Goal: Participate in discussion: Engage in conversation with other users on a specific topic

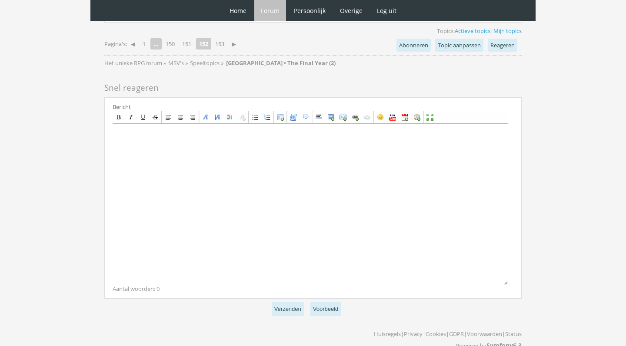
scroll to position [2369, 0]
click at [225, 39] on link "153" at bounding box center [220, 45] width 16 height 12
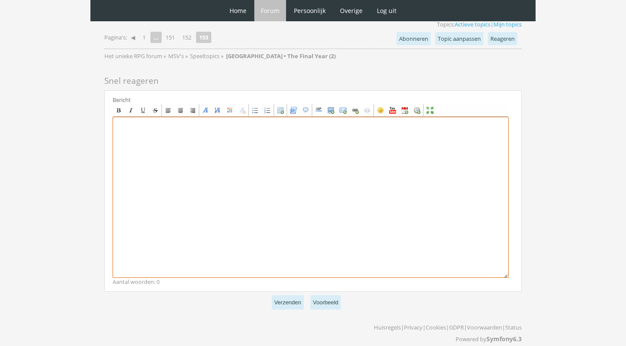
scroll to position [825, 0]
click at [305, 236] on textarea at bounding box center [311, 198] width 396 height 161
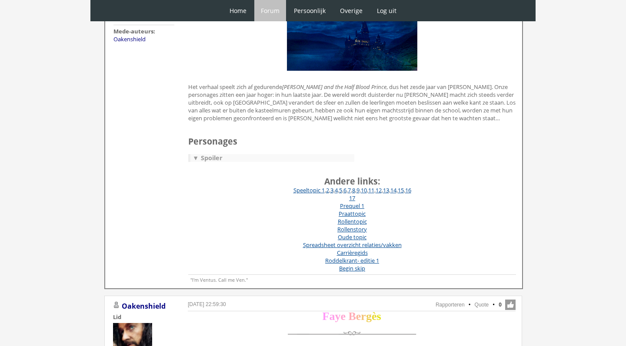
scroll to position [43, 0]
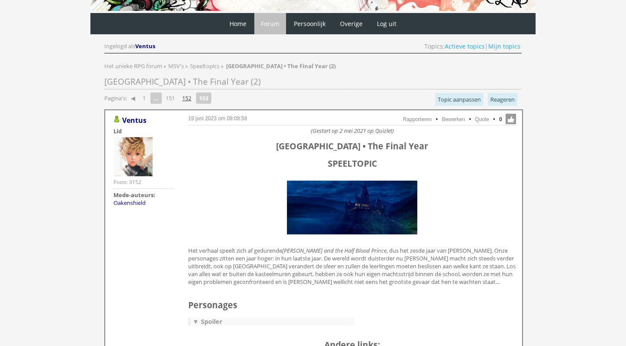
click at [188, 97] on link "152" at bounding box center [187, 98] width 16 height 12
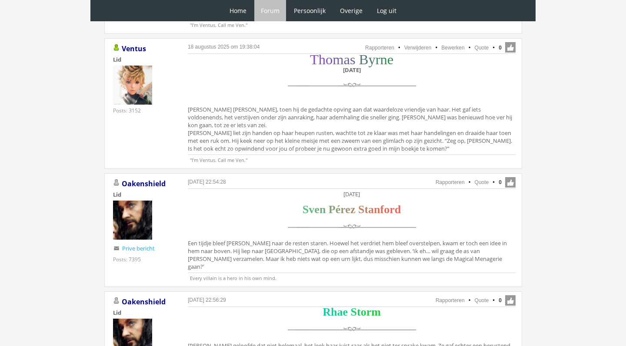
scroll to position [2185, 0]
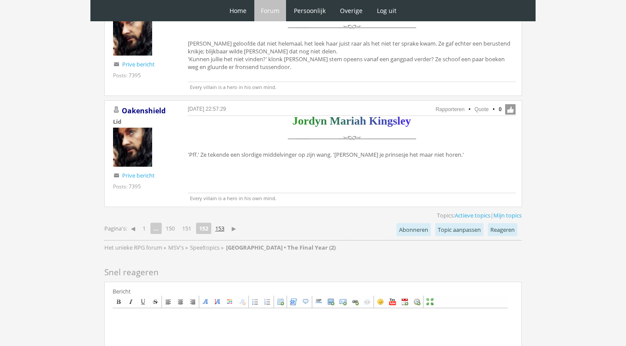
click at [222, 222] on link "153" at bounding box center [220, 228] width 16 height 12
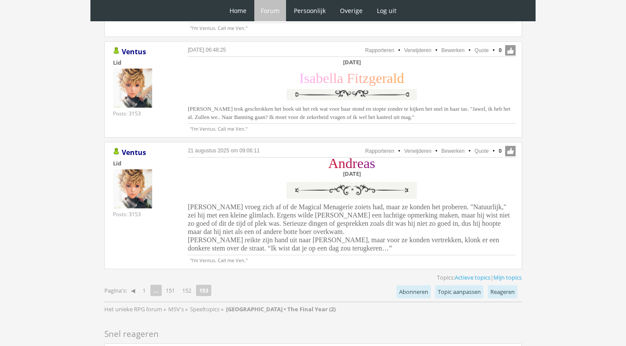
scroll to position [706, 0]
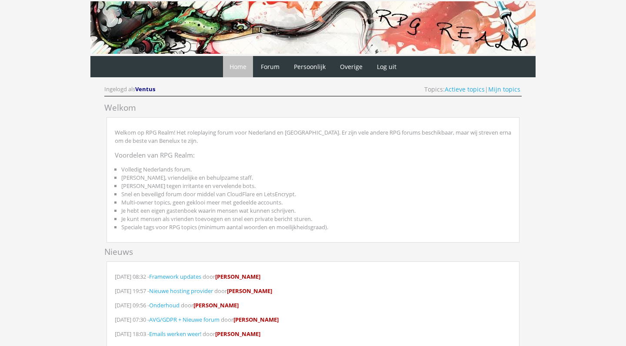
click at [499, 94] on div "Ingelogd als Ventus Topics: Actieve topics | Mijn topics" at bounding box center [312, 90] width 417 height 11
click at [501, 90] on link "Mijn topics" at bounding box center [504, 89] width 32 height 8
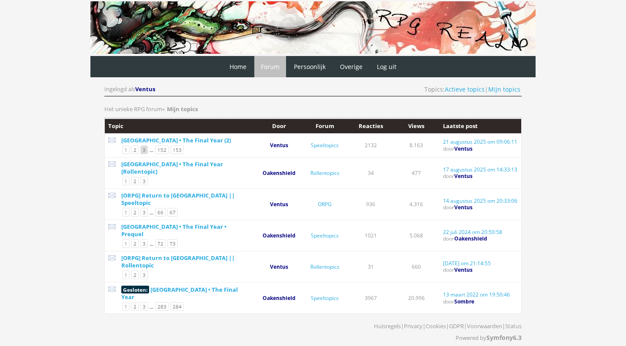
click at [145, 149] on link "3" at bounding box center [143, 150] width 7 height 9
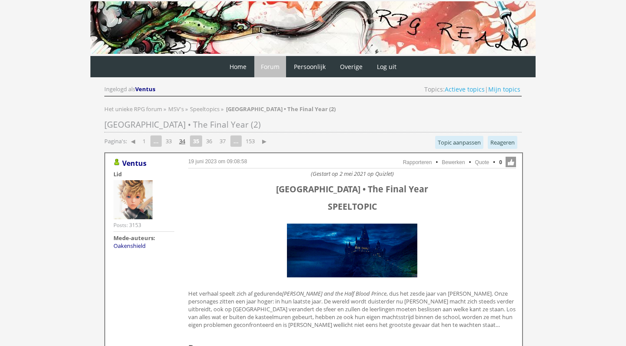
click at [185, 139] on link "34" at bounding box center [182, 141] width 13 height 12
click at [170, 141] on link "32" at bounding box center [168, 141] width 13 height 12
click at [175, 140] on link "30" at bounding box center [168, 141] width 13 height 12
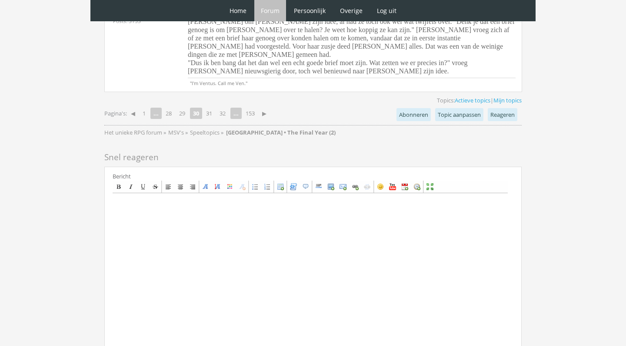
scroll to position [2448, 0]
click at [212, 107] on link "31" at bounding box center [208, 113] width 13 height 12
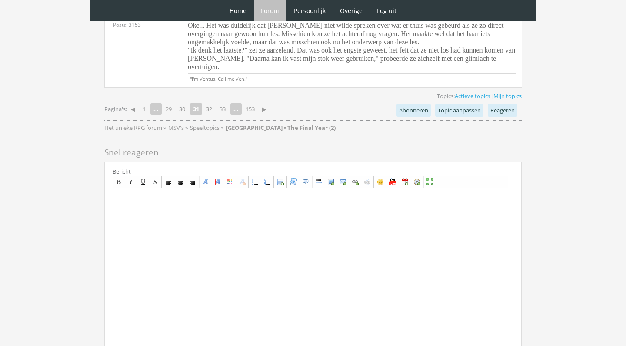
scroll to position [2164, 0]
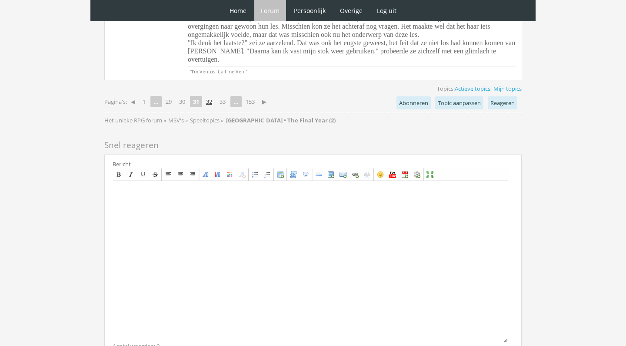
click at [213, 96] on link "32" at bounding box center [208, 102] width 13 height 12
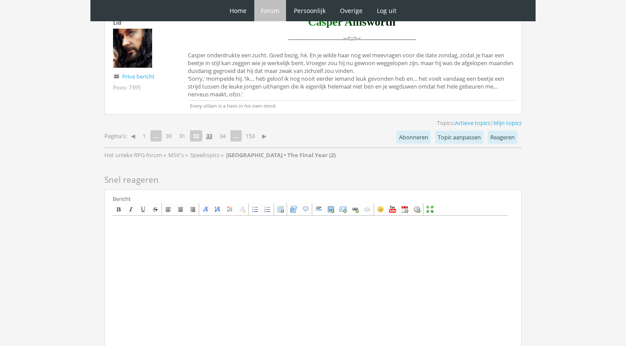
click at [214, 130] on link "33" at bounding box center [208, 136] width 13 height 12
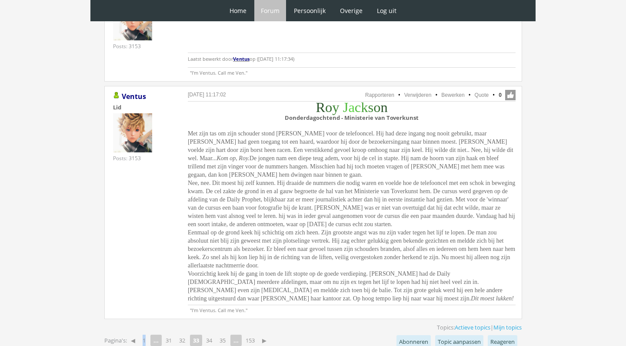
scroll to position [2041, 0]
click at [210, 334] on link "34" at bounding box center [208, 340] width 13 height 12
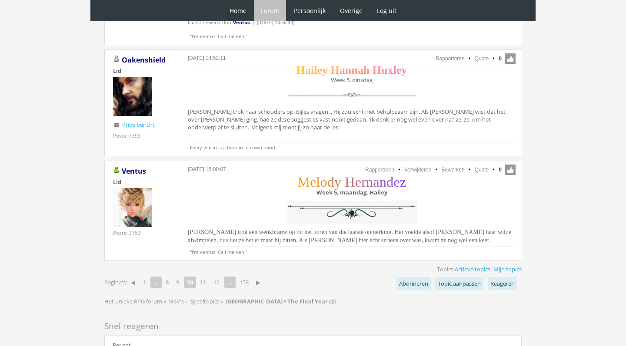
scroll to position [2308, 0]
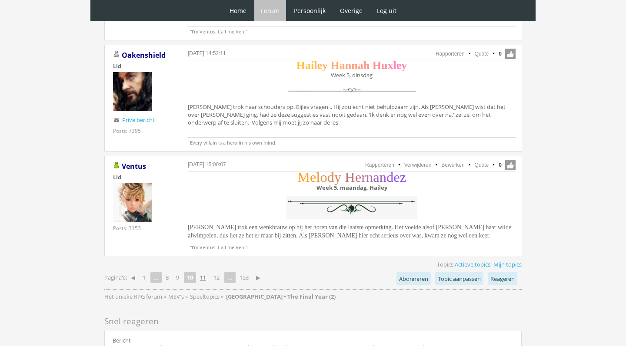
click at [205, 277] on link "11" at bounding box center [202, 278] width 13 height 12
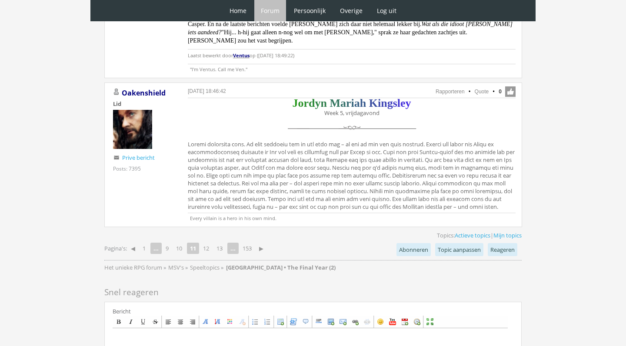
scroll to position [3407, 0]
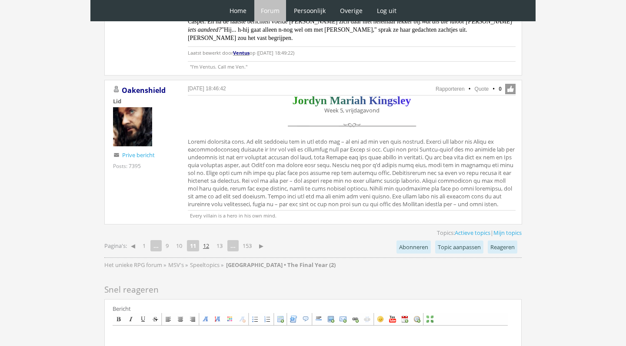
click at [207, 240] on link "12" at bounding box center [205, 246] width 13 height 12
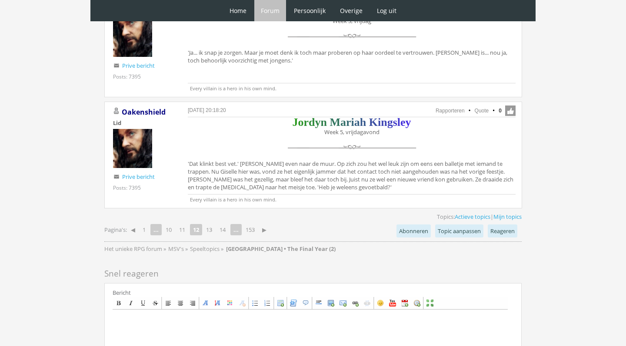
scroll to position [2075, 0]
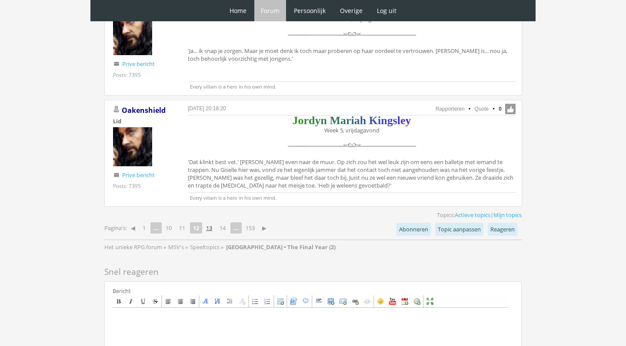
click at [209, 222] on link "13" at bounding box center [208, 228] width 13 height 12
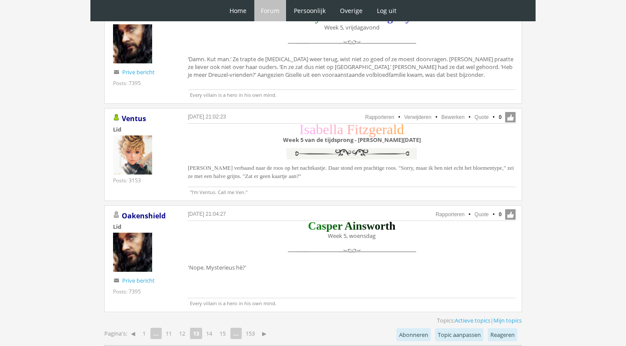
scroll to position [1849, 0]
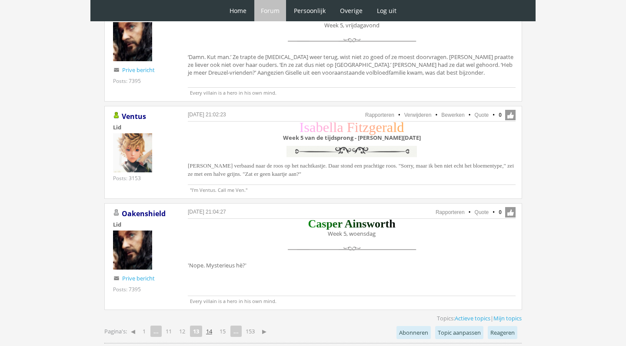
click at [214, 325] on link "14" at bounding box center [208, 331] width 13 height 12
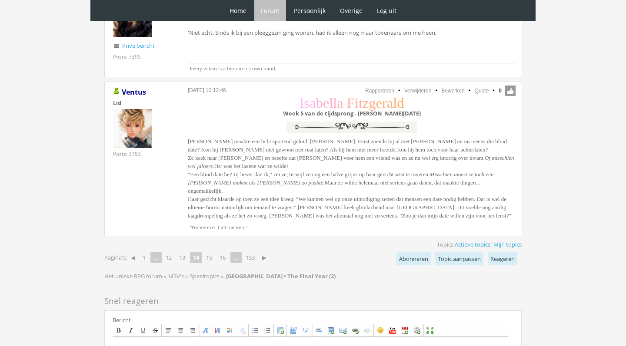
scroll to position [1965, 0]
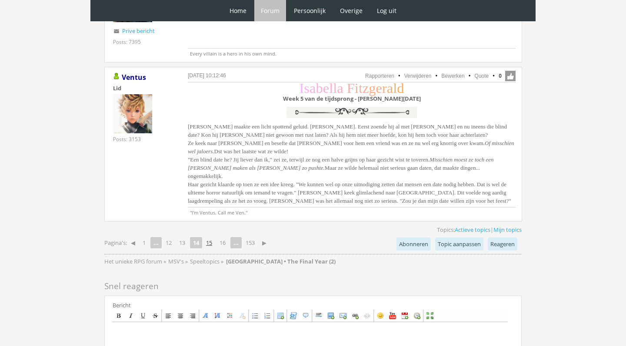
click at [212, 237] on link "15" at bounding box center [208, 243] width 13 height 12
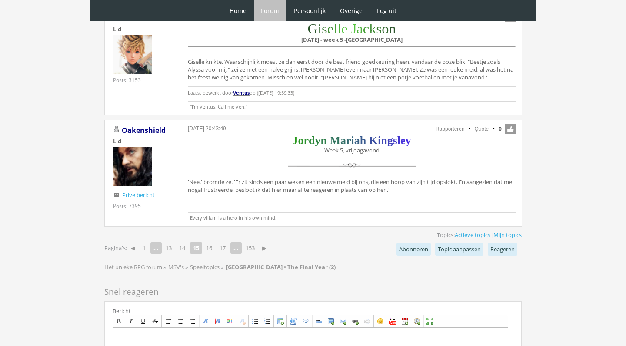
scroll to position [1832, 0]
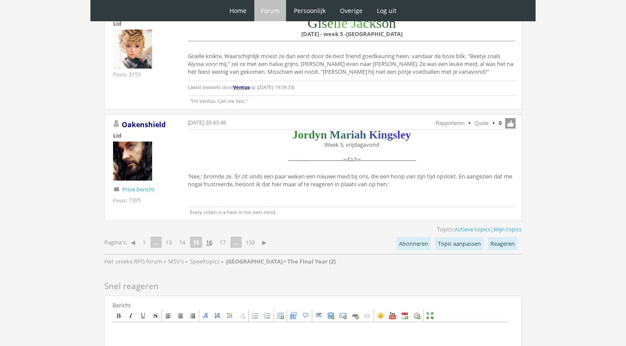
click at [210, 243] on link "16" at bounding box center [208, 242] width 13 height 12
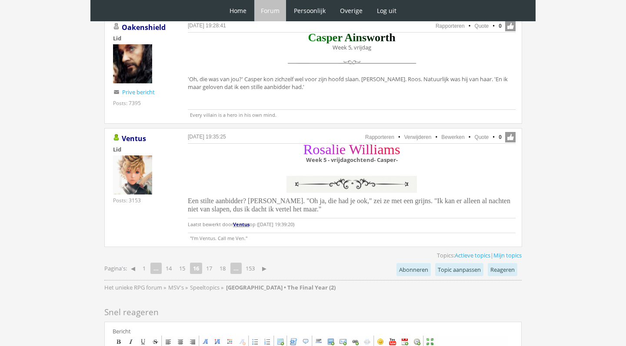
scroll to position [1896, 0]
click at [214, 262] on link "17" at bounding box center [208, 268] width 13 height 12
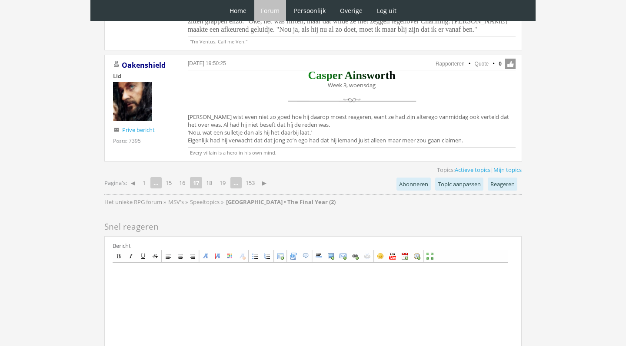
scroll to position [2040, 0]
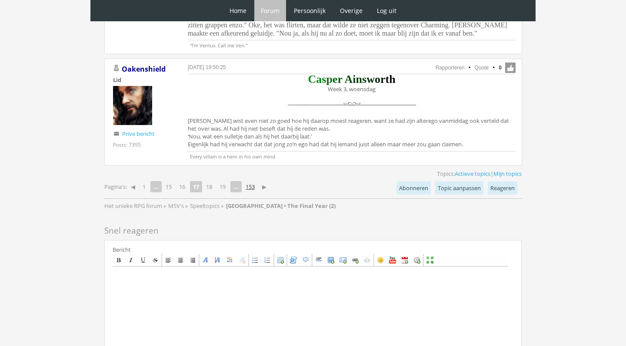
click at [257, 181] on link "153" at bounding box center [250, 187] width 16 height 12
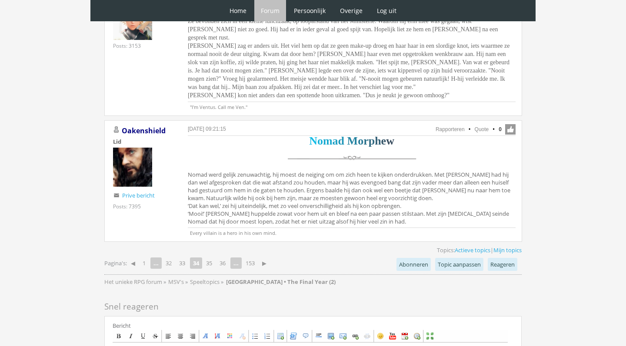
scroll to position [2177, 0]
click at [213, 257] on link "35" at bounding box center [208, 263] width 13 height 12
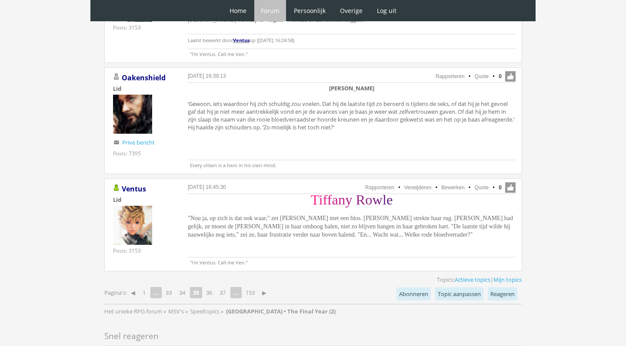
scroll to position [2121, 0]
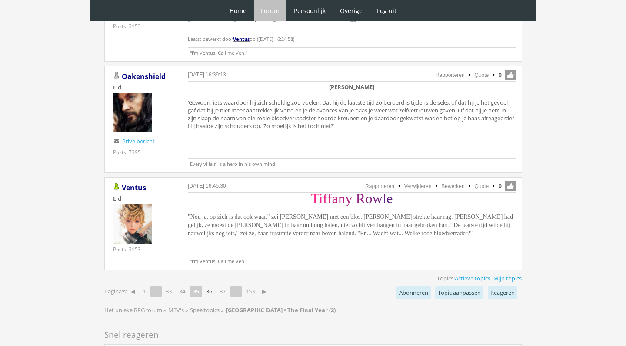
click at [212, 285] on link "36" at bounding box center [208, 291] width 13 height 12
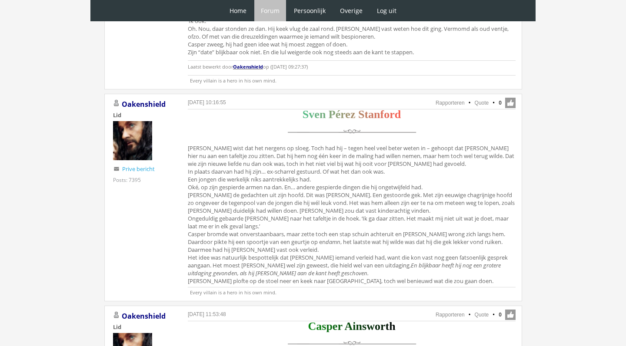
scroll to position [1048, 0]
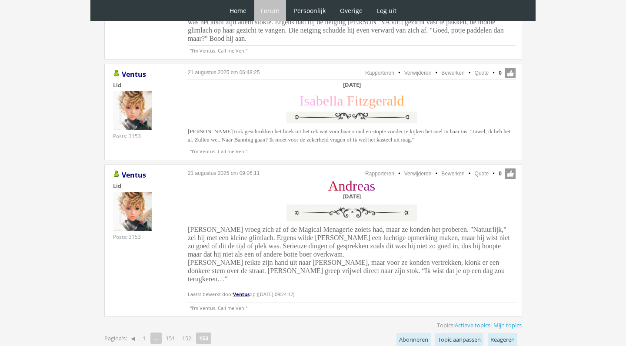
scroll to position [681, 0]
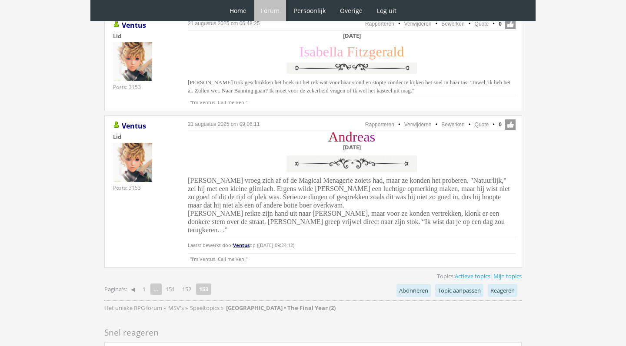
scroll to position [740, 0]
